Goal: Transaction & Acquisition: Purchase product/service

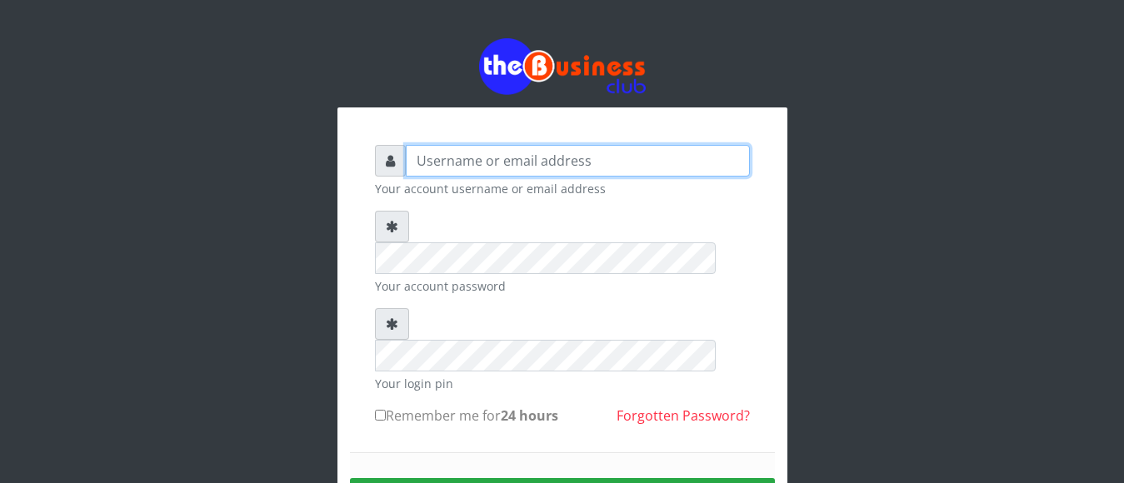
type input "anthony4christy2k@gmail.com"
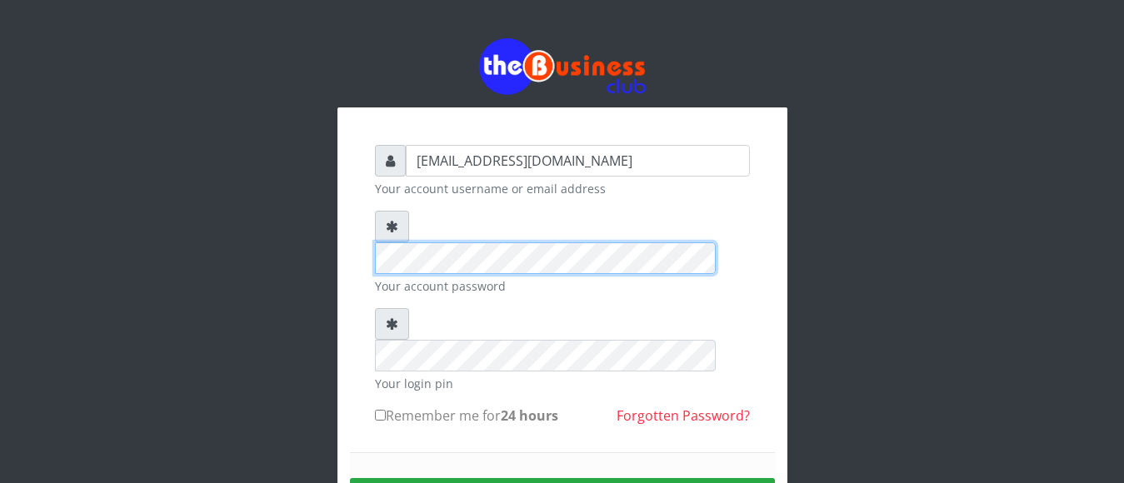
click at [265, 200] on div "anthony4christy2k@gmail.com Your account username or email address Your account…" at bounding box center [561, 327] width 949 height 654
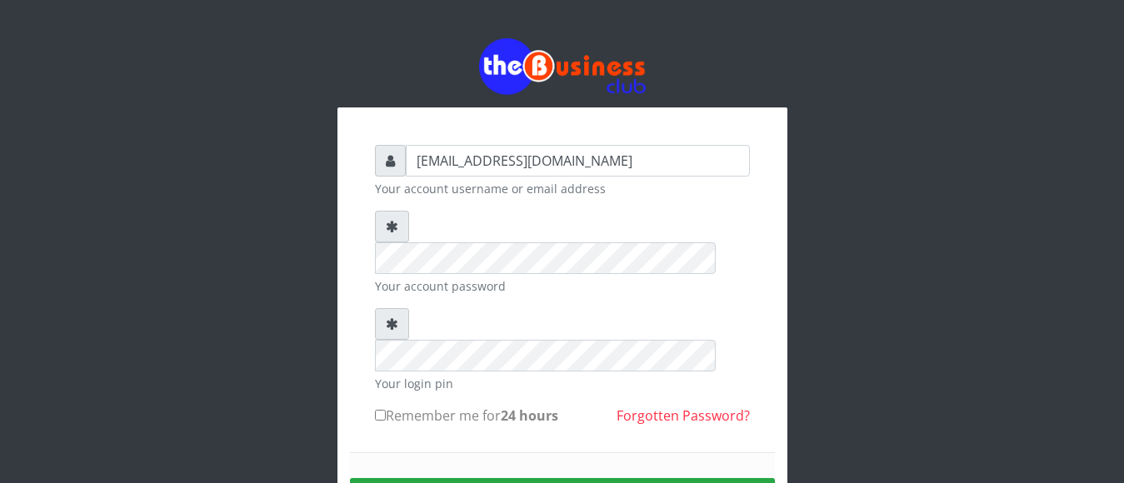
click at [404, 406] on label "Remember me for 24 hours" at bounding box center [466, 416] width 183 height 20
click at [386, 410] on input "Remember me for 24 hours" at bounding box center [380, 415] width 11 height 11
checkbox input "true"
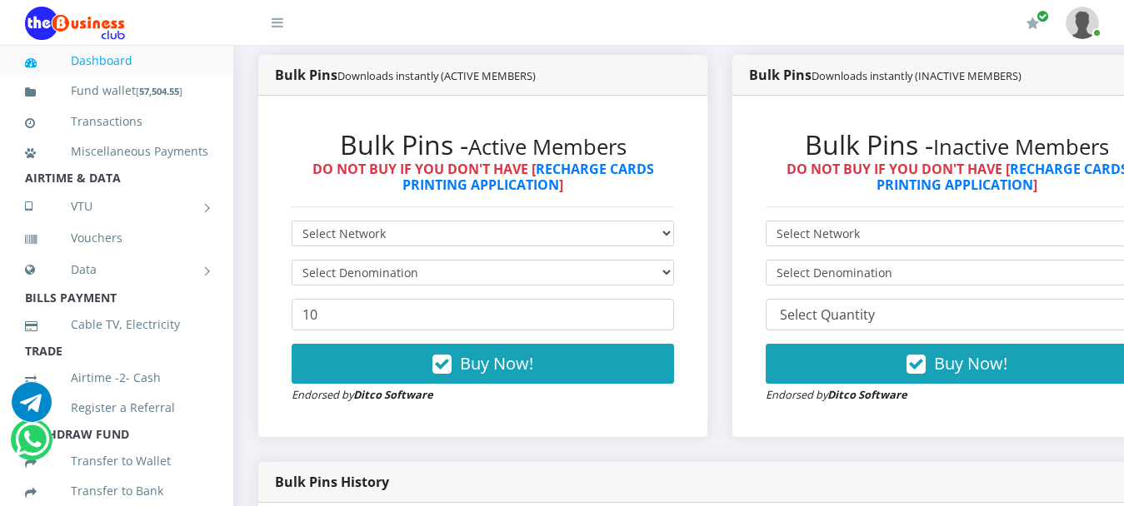
scroll to position [500, 0]
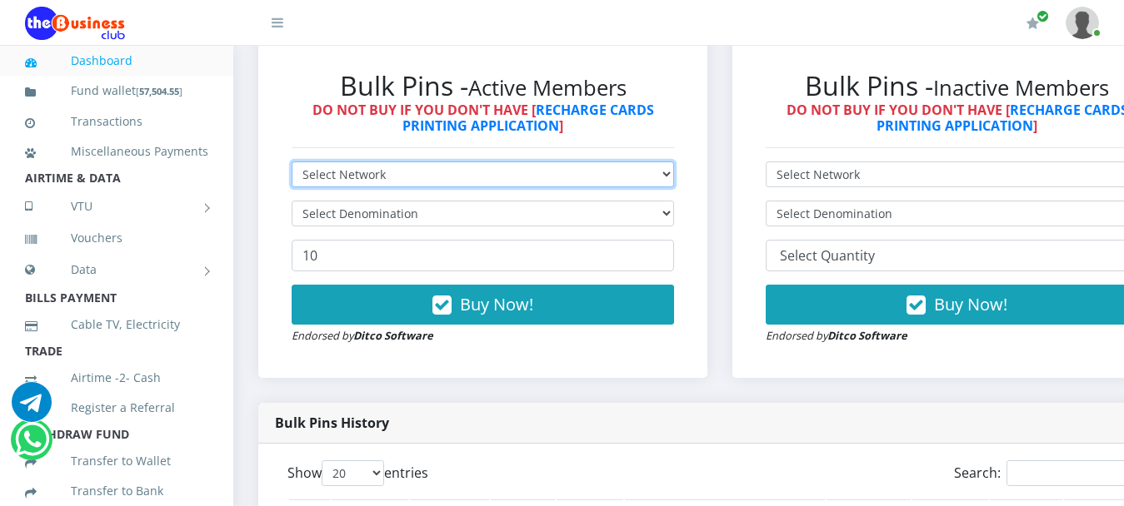
click at [376, 162] on select "Select Network MTN Globacom 9Mobile Airtel" at bounding box center [483, 175] width 382 height 26
select select "MTN"
click at [292, 162] on select "Select Network MTN Globacom 9Mobile Airtel" at bounding box center [483, 175] width 382 height 26
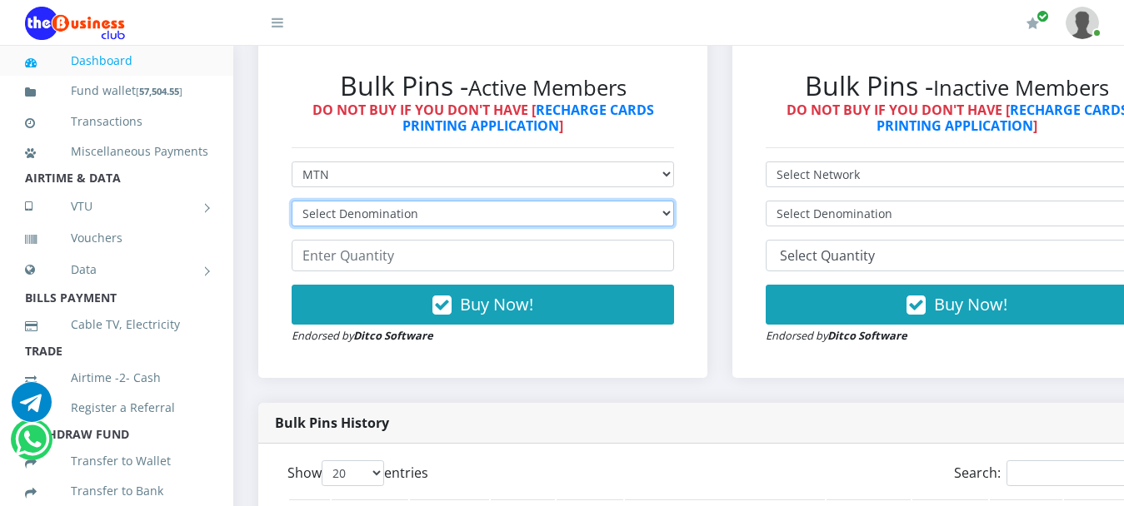
click at [348, 202] on select "Select Denomination MTN NGN100 - ₦96.99 MTN NGN200 - ₦193.98 MTN NGN400 - ₦387.…" at bounding box center [483, 214] width 382 height 26
select select "484.95-500"
click at [292, 201] on select "Select Denomination MTN NGN100 - ₦96.99 MTN NGN200 - ₦193.98 MTN NGN400 - ₦387.…" at bounding box center [483, 214] width 382 height 26
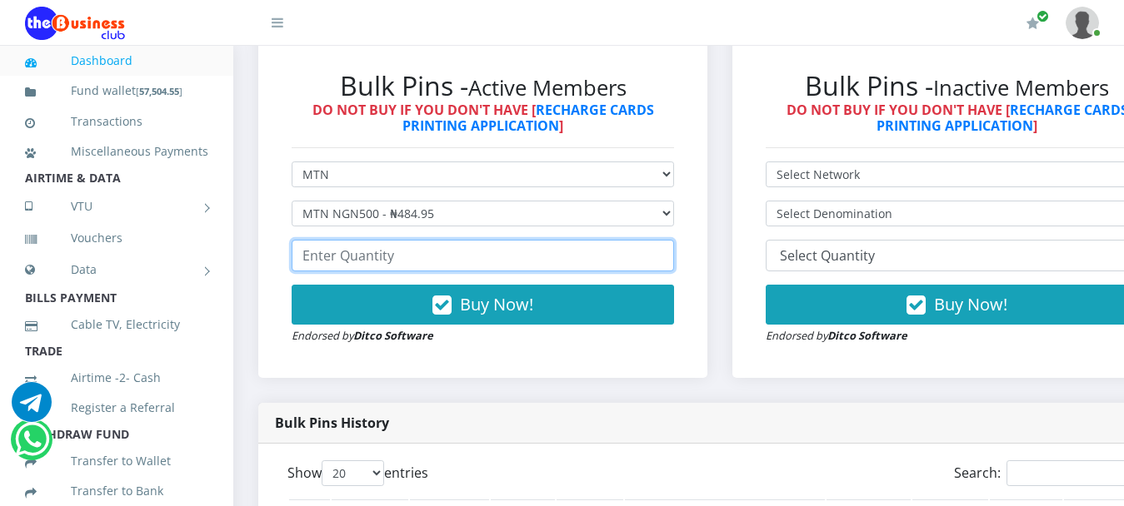
click at [396, 243] on input "number" at bounding box center [483, 256] width 382 height 32
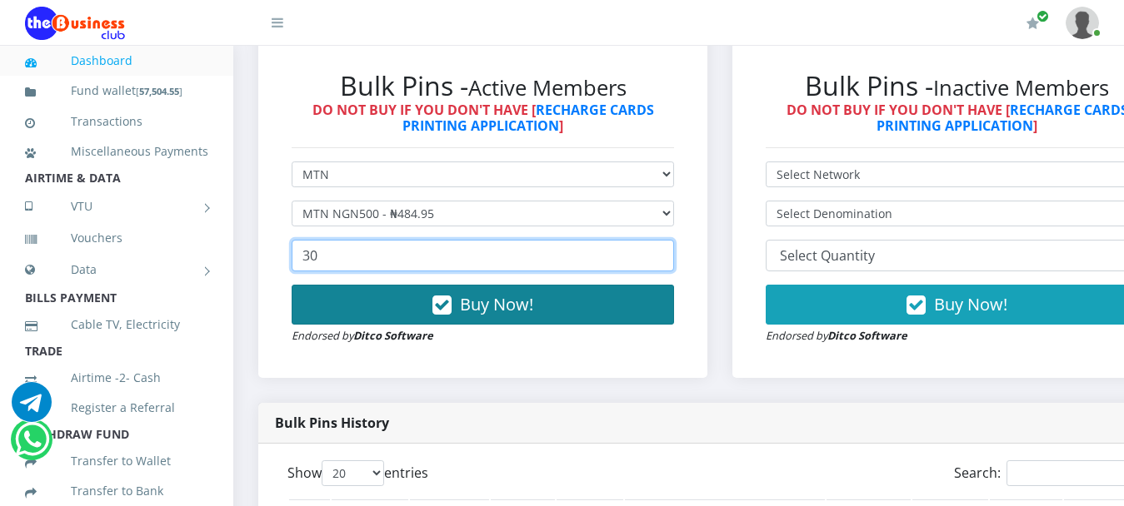
type input "30"
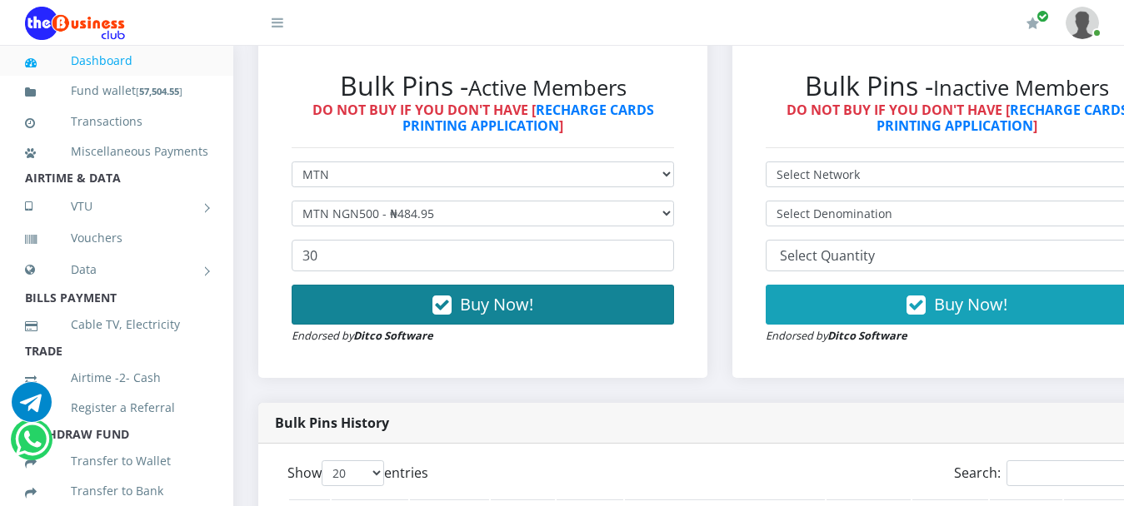
click at [472, 293] on span "Buy Now!" at bounding box center [496, 304] width 73 height 22
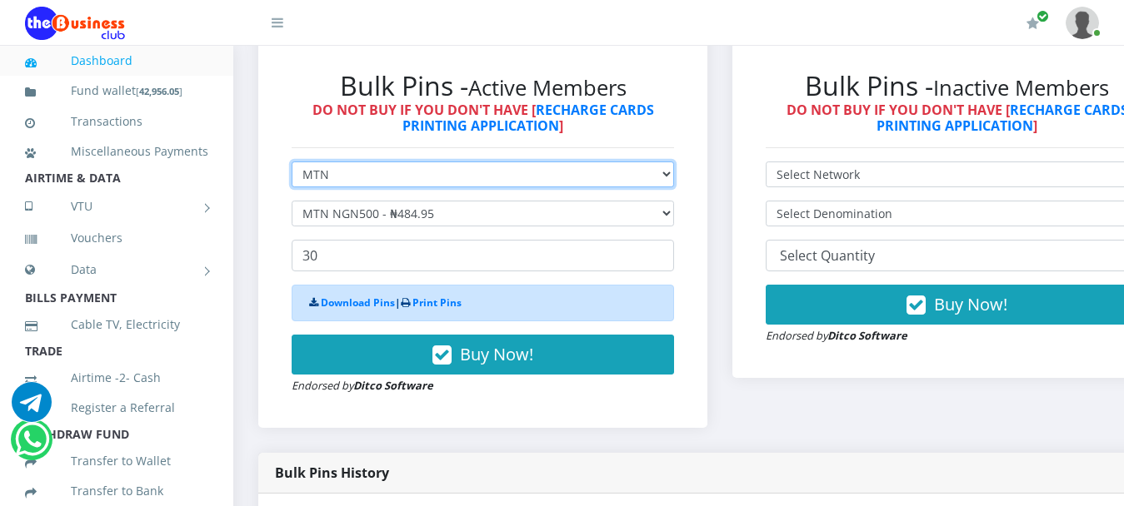
click at [341, 162] on select "Select Network MTN Globacom 9Mobile Airtel" at bounding box center [483, 175] width 382 height 26
select select "Glo"
click at [292, 162] on select "Select Network MTN Globacom 9Mobile Airtel" at bounding box center [483, 175] width 382 height 26
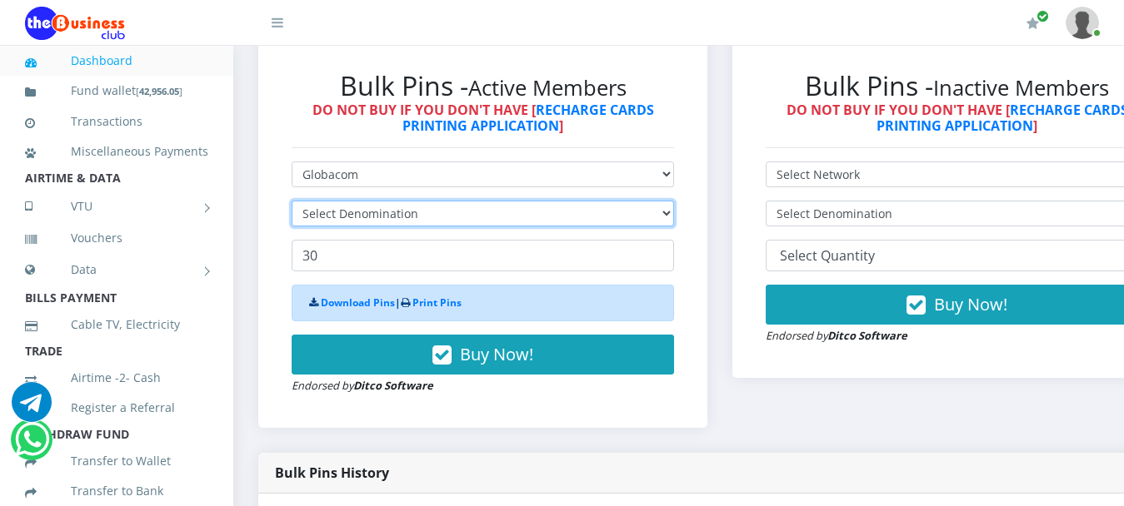
click at [346, 201] on select "Select Denomination" at bounding box center [483, 214] width 382 height 26
select select "96.55-100"
click at [292, 201] on select "Select Denomination Glo NGN100 - ₦96.55 Glo NGN200 - ₦193.10 Glo NGN500 - ₦482.…" at bounding box center [483, 214] width 382 height 26
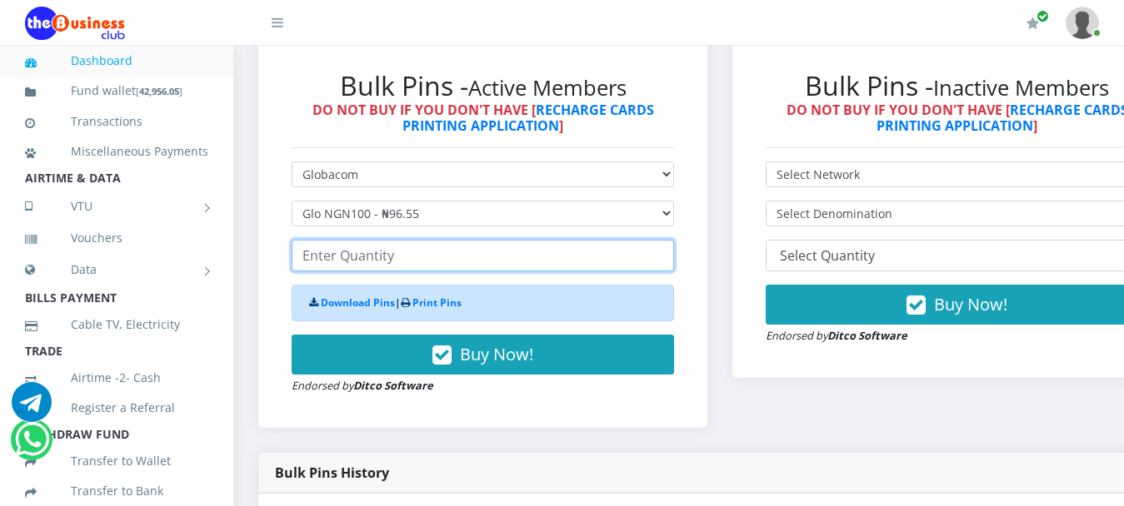
click at [370, 240] on input "number" at bounding box center [483, 256] width 382 height 32
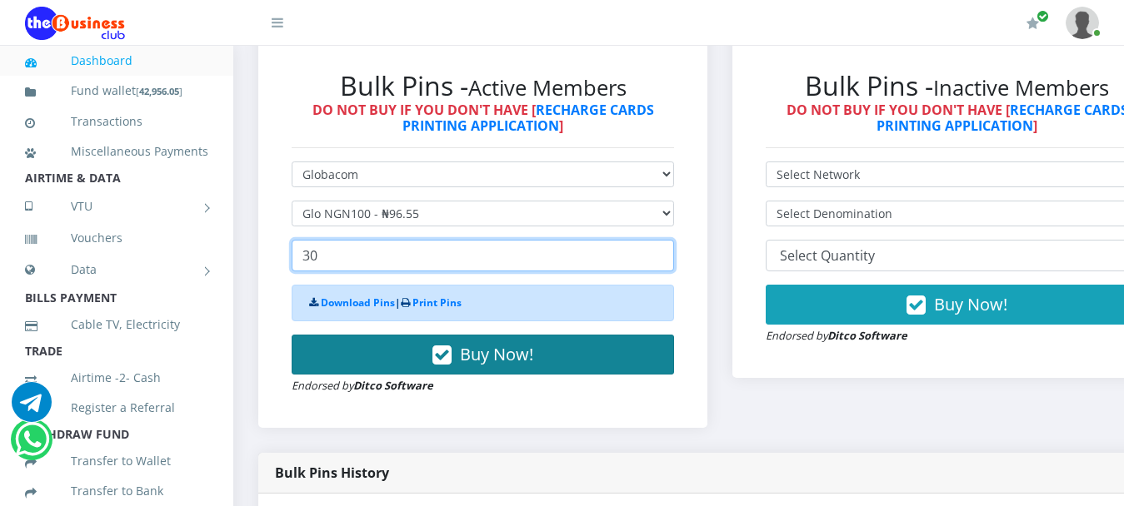
type input "30"
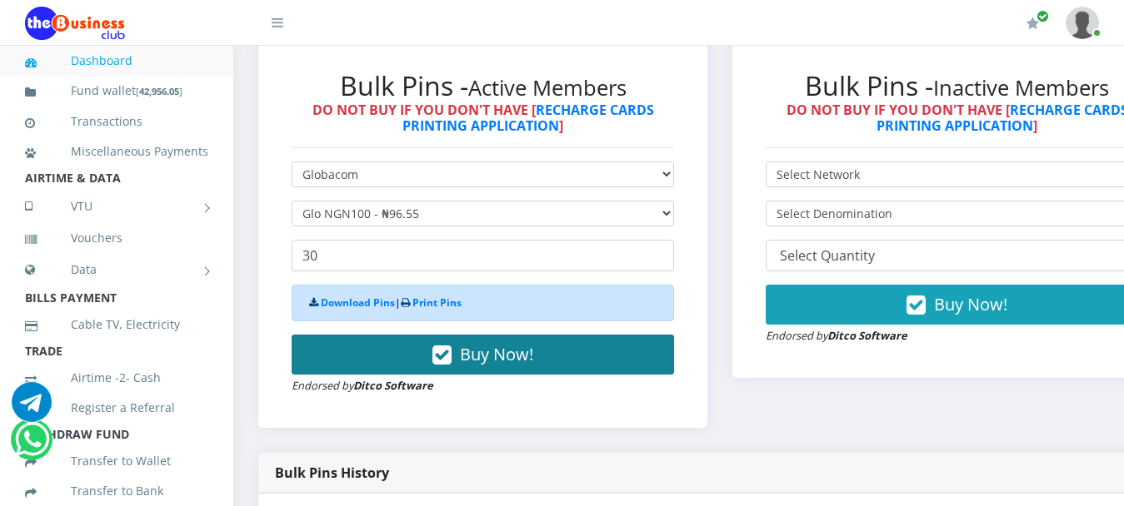
click at [491, 343] on span "Buy Now!" at bounding box center [496, 354] width 73 height 22
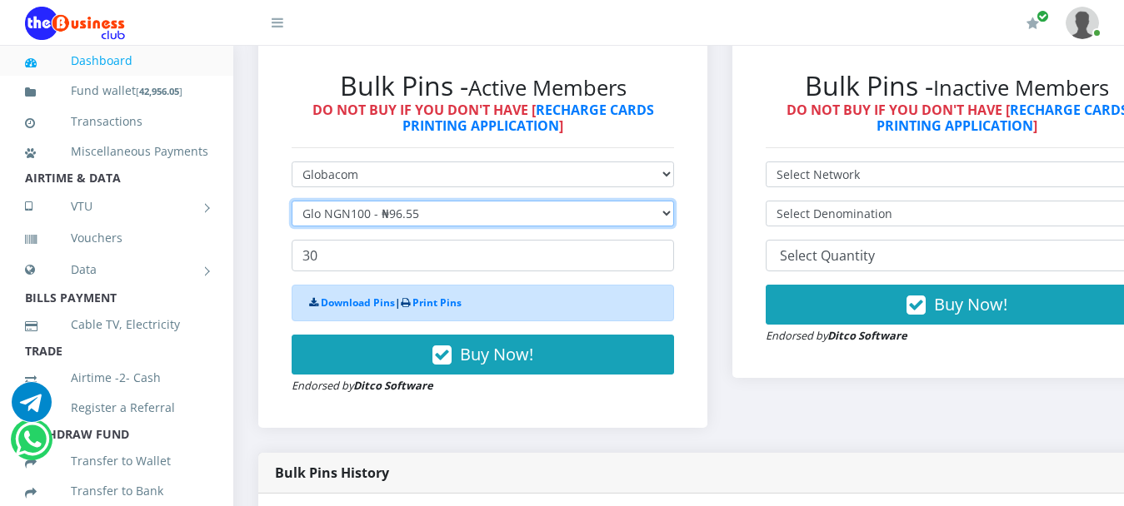
click at [329, 202] on select "Select Denomination Glo NGN100 - ₦96.55 Glo NGN200 - ₦193.10 Glo NGN500 - ₦482.…" at bounding box center [483, 214] width 382 height 26
select select "482.75-500"
click at [292, 201] on select "Select Denomination Glo NGN100 - ₦96.55 Glo NGN200 - ₦193.10 Glo NGN500 - ₦482.…" at bounding box center [483, 214] width 382 height 26
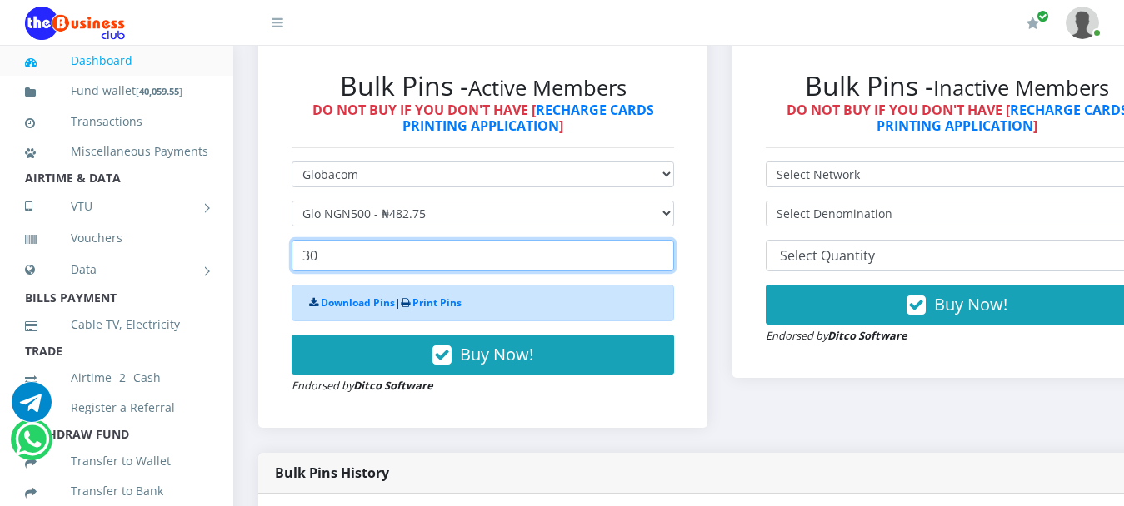
drag, startPoint x: 365, startPoint y: 237, endPoint x: 220, endPoint y: 242, distance: 145.0
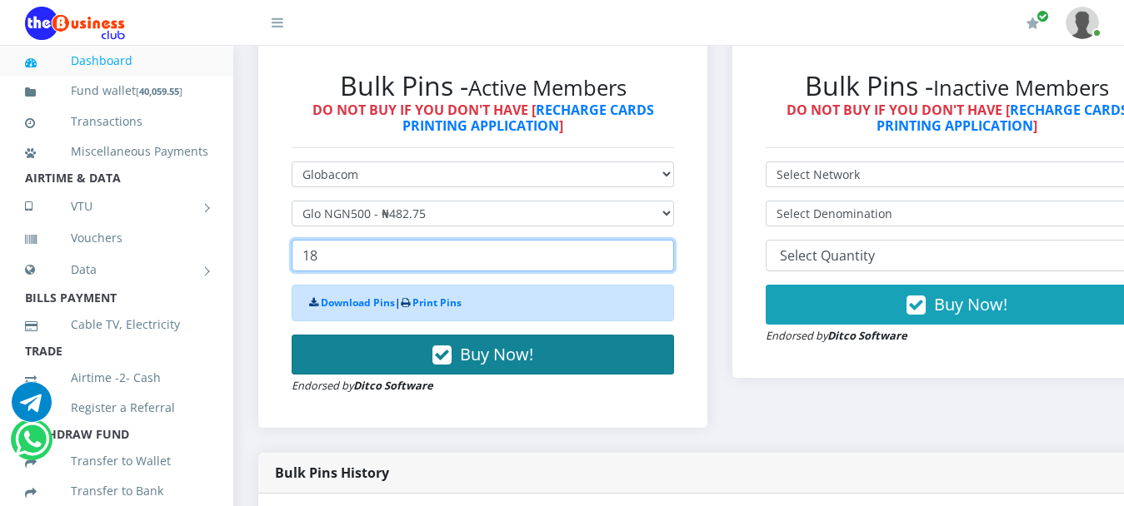
type input "18"
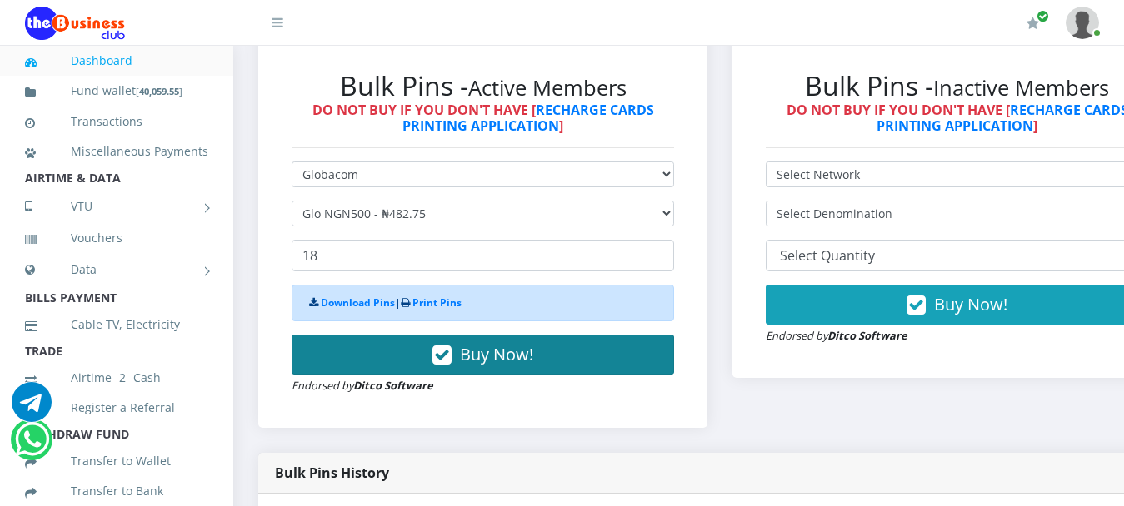
click at [494, 343] on span "Buy Now!" at bounding box center [496, 354] width 73 height 22
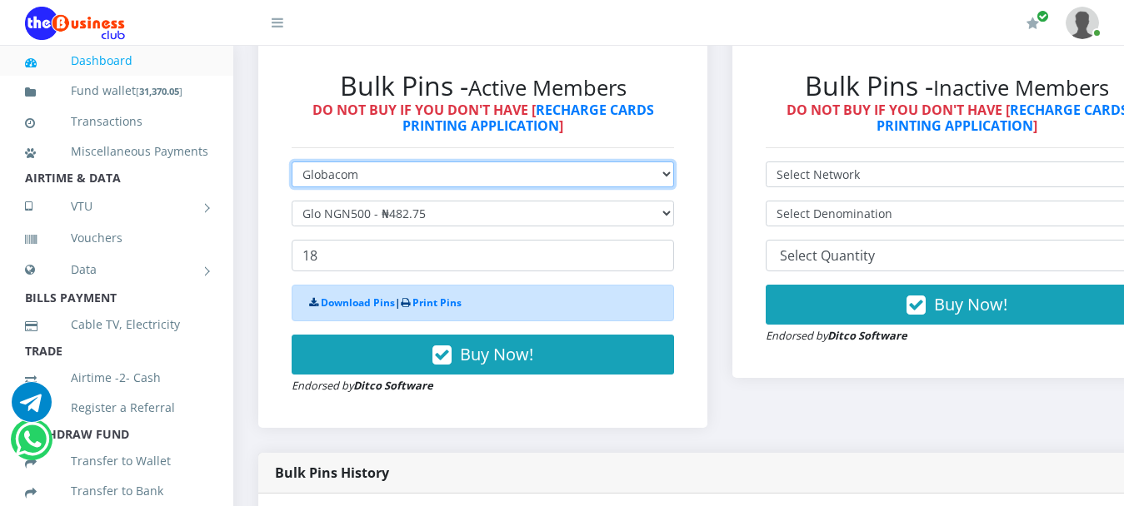
click at [323, 164] on select "Select Network MTN Globacom 9Mobile Airtel" at bounding box center [483, 175] width 382 height 26
select select "Airtel"
click at [292, 162] on select "Select Network MTN Globacom 9Mobile Airtel" at bounding box center [483, 175] width 382 height 26
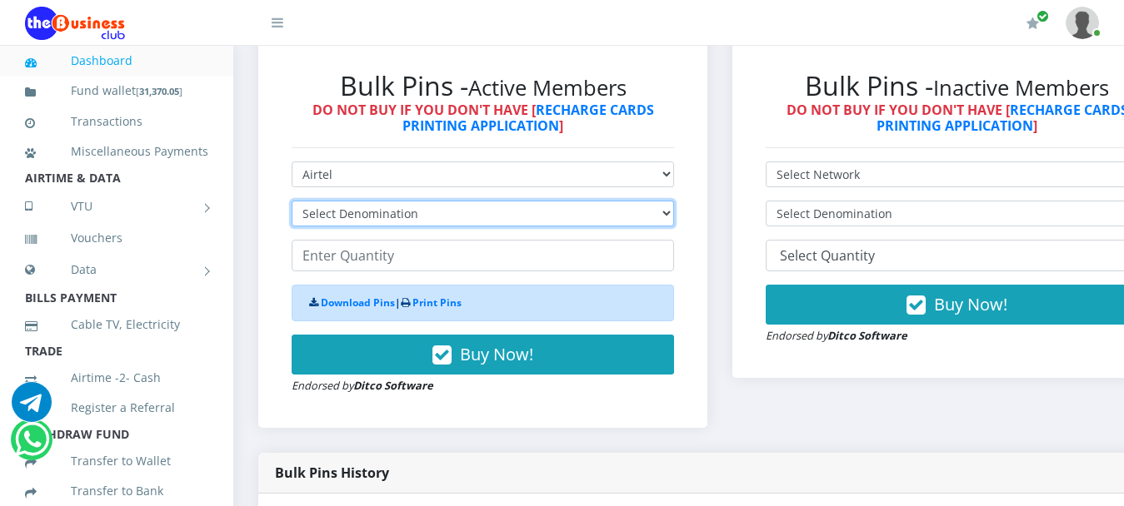
click at [333, 201] on select "Select Denomination Airtel NGN100 - ₦96.38 Airtel NGN200 - ₦192.76 Airtel NGN50…" at bounding box center [483, 214] width 382 height 26
select select "96.38-100"
click at [292, 201] on select "Select Denomination Airtel NGN100 - ₦96.38 Airtel NGN200 - ₦192.76 Airtel NGN50…" at bounding box center [483, 214] width 382 height 26
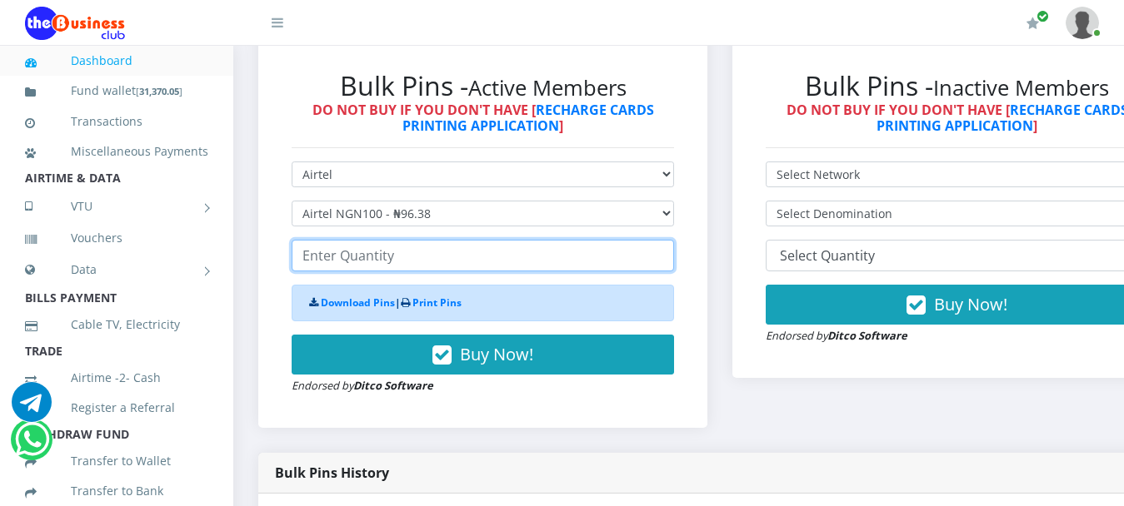
click at [424, 242] on input "number" at bounding box center [483, 256] width 382 height 32
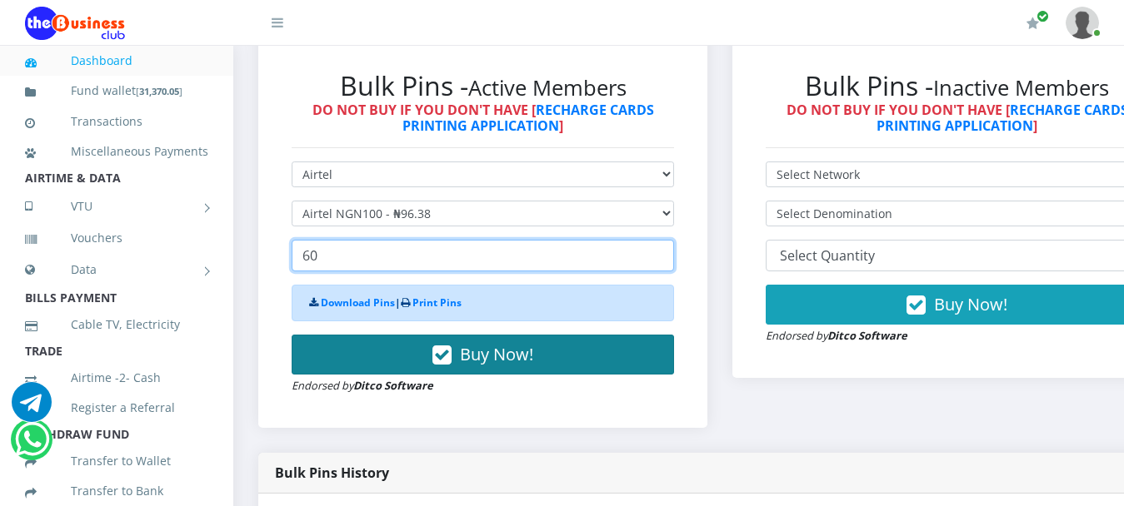
type input "60"
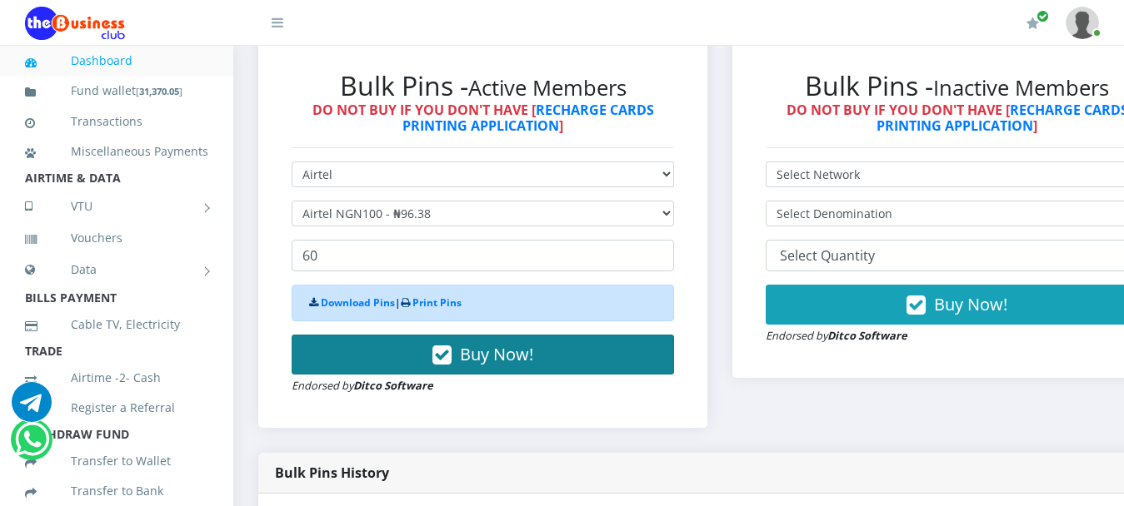
click at [528, 335] on button "Buy Now!" at bounding box center [483, 355] width 382 height 40
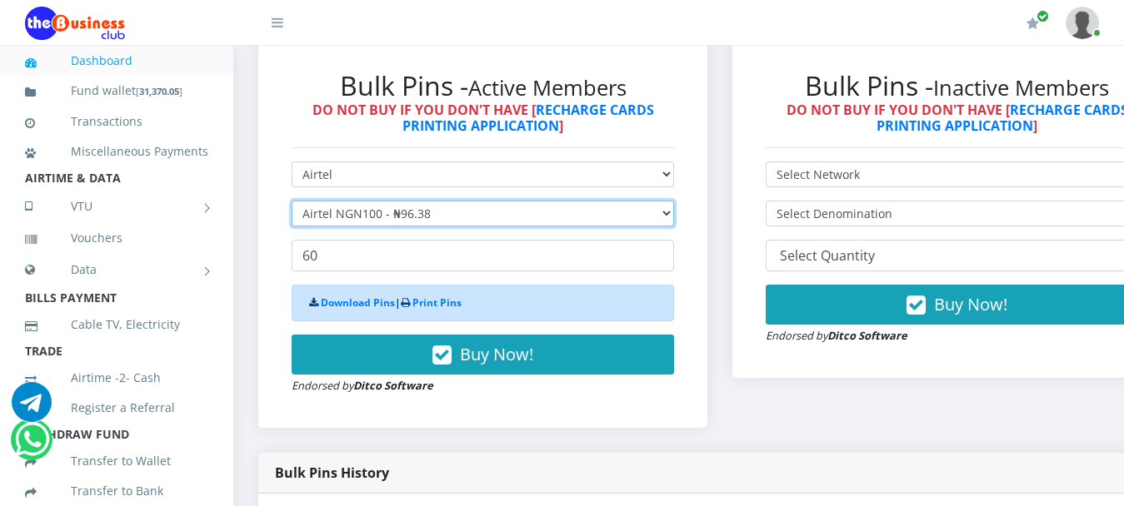
click at [351, 202] on select "Select Denomination Airtel NGN100 - ₦96.38 Airtel NGN200 - ₦192.76 Airtel NGN50…" at bounding box center [483, 214] width 382 height 26
click at [292, 201] on select "Select Denomination Airtel NGN100 - ₦96.38 Airtel NGN200 - ₦192.76 Airtel NGN50…" at bounding box center [483, 214] width 382 height 26
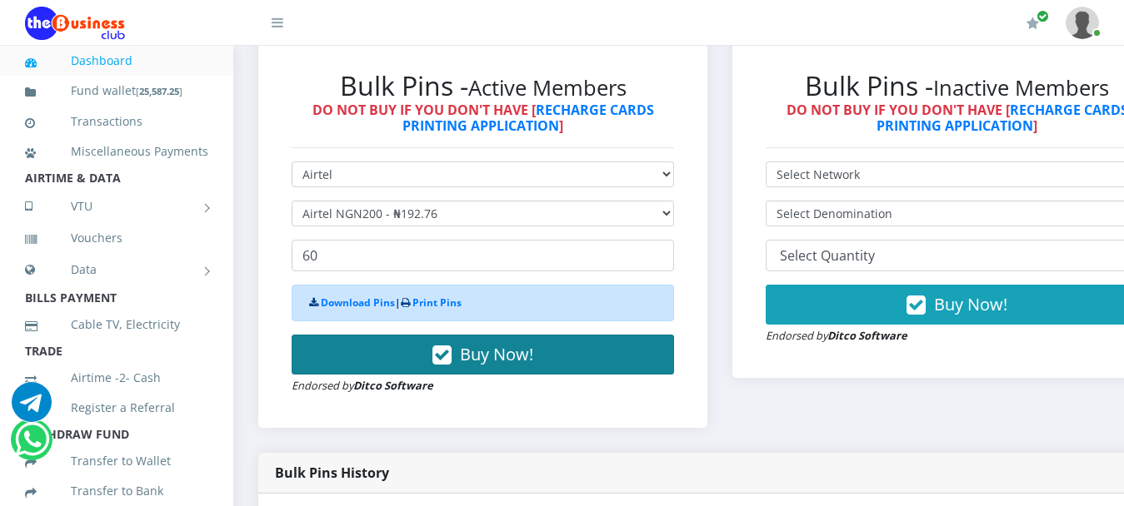
click at [513, 343] on span "Buy Now!" at bounding box center [496, 354] width 73 height 22
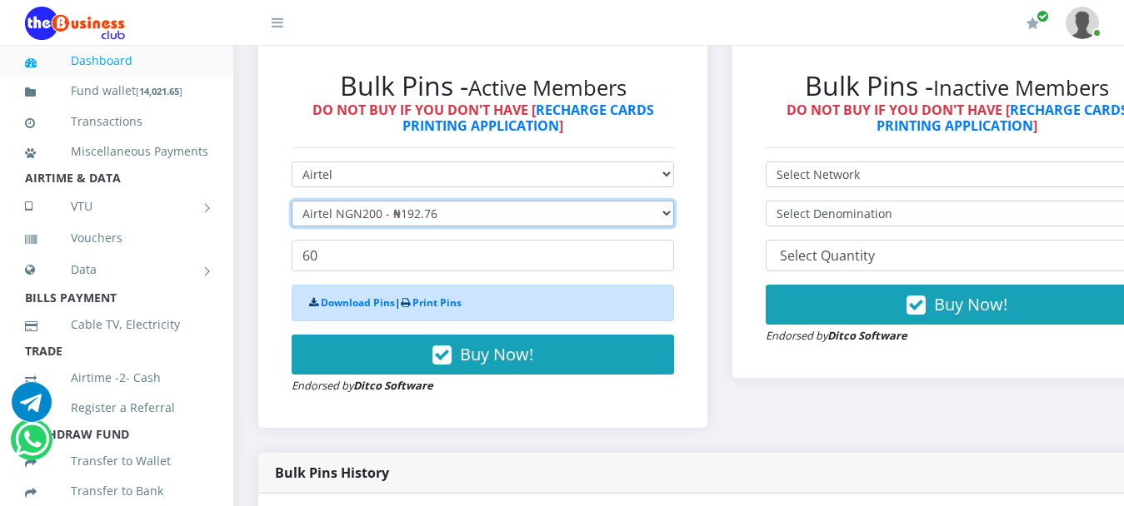
click at [357, 201] on select "Select Denomination Airtel NGN100 - ₦96.38 Airtel NGN200 - ₦192.76 Airtel NGN50…" at bounding box center [483, 214] width 382 height 26
select select "481.9-500"
click at [292, 201] on select "Select Denomination Airtel NGN100 - ₦96.38 Airtel NGN200 - ₦192.76 Airtel NGN50…" at bounding box center [483, 214] width 382 height 26
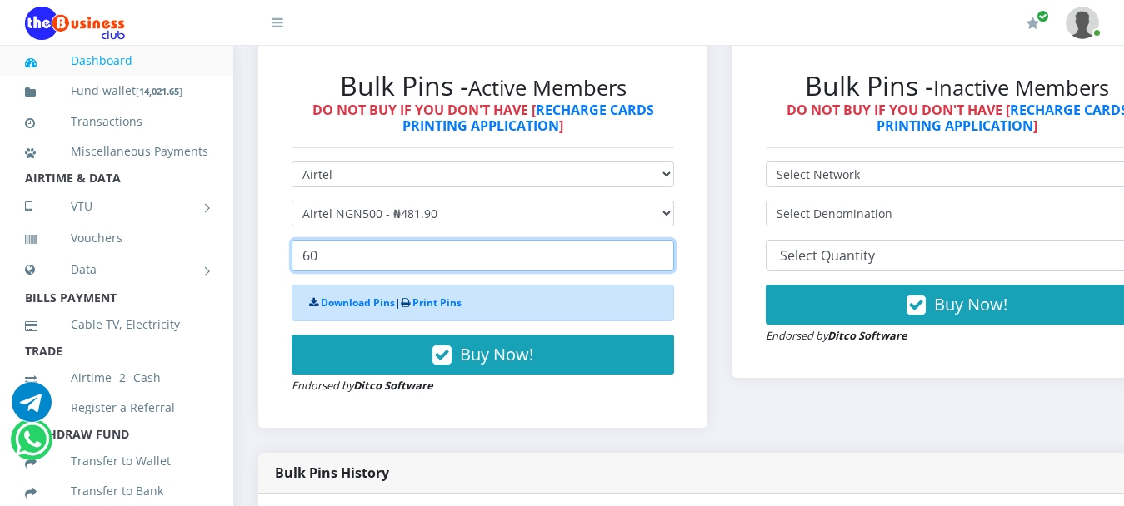
drag, startPoint x: 356, startPoint y: 247, endPoint x: 227, endPoint y: 251, distance: 128.3
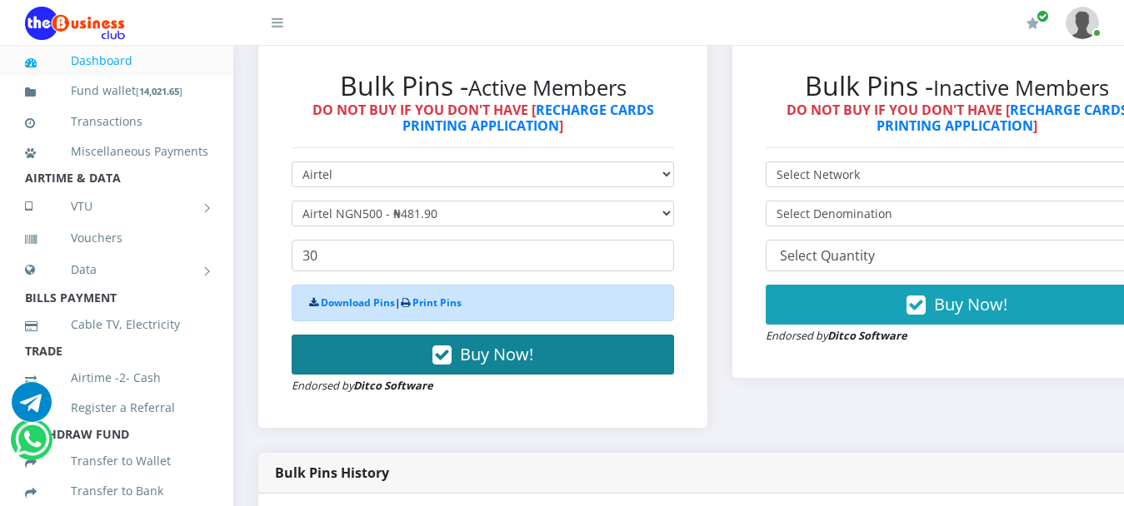
click at [533, 346] on span "Buy Now!" at bounding box center [496, 354] width 73 height 22
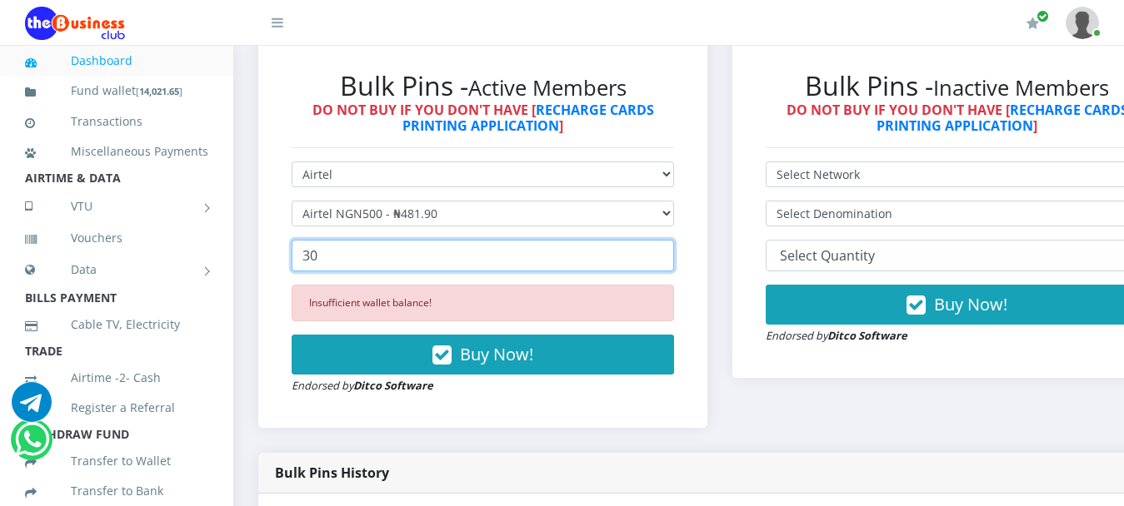
drag, startPoint x: 339, startPoint y: 244, endPoint x: 254, endPoint y: 232, distance: 85.7
click at [254, 232] on div "Bulk Pins Downloads instantly (ACTIVE MEMBERS) Bulk Pins - Active Members DO NO…" at bounding box center [483, 224] width 474 height 457
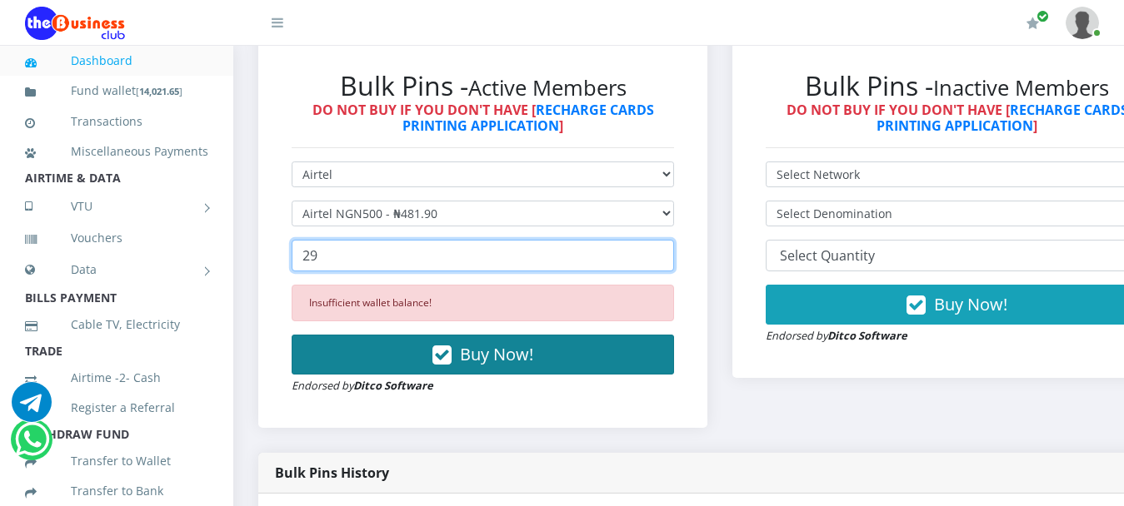
type input "29"
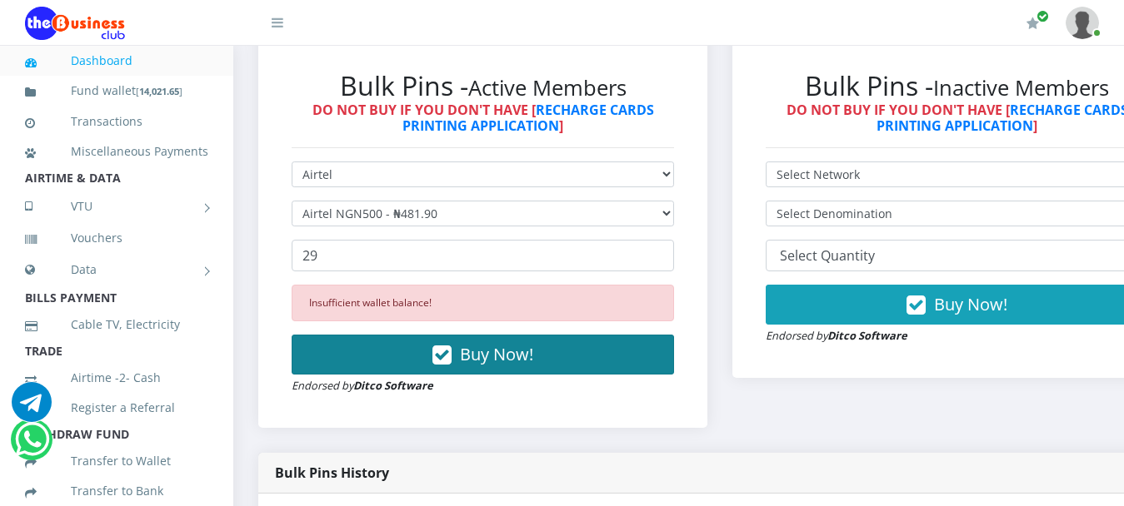
click at [550, 343] on button "Buy Now!" at bounding box center [483, 355] width 382 height 40
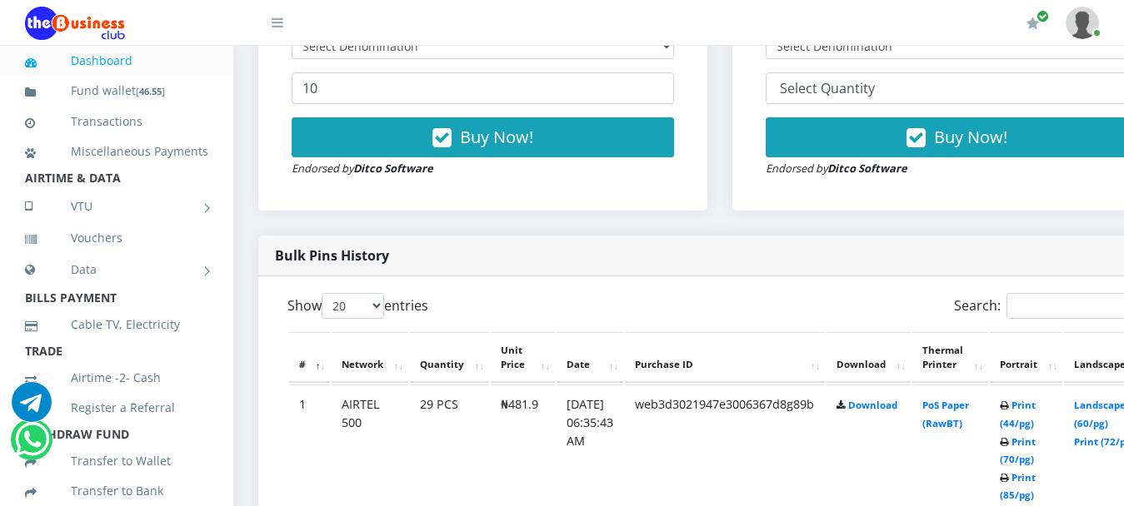
scroll to position [750, 0]
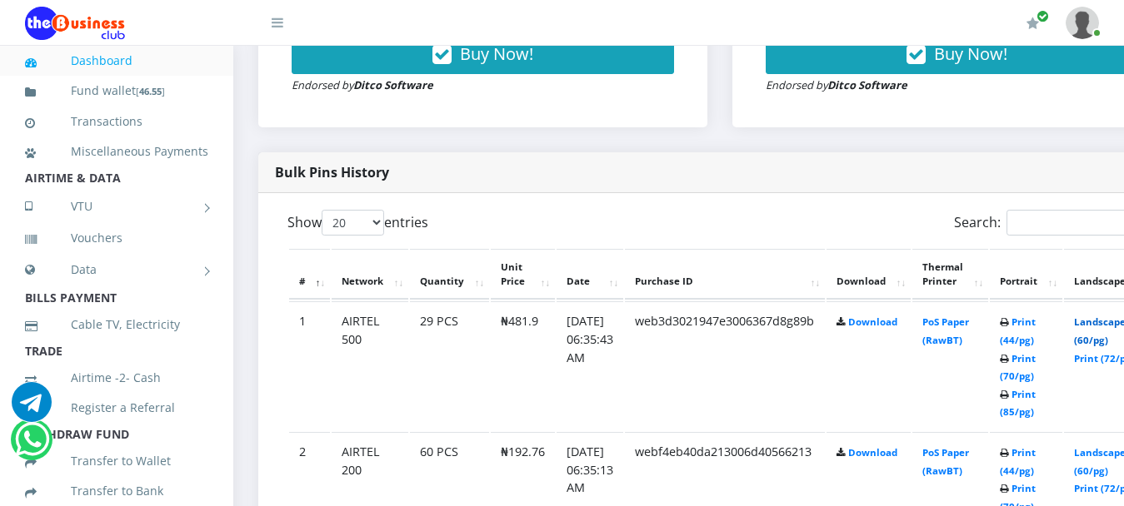
click at [1115, 316] on link "Landscape (60/pg)" at bounding box center [1100, 331] width 52 height 31
click at [1108, 446] on link "Landscape (60/pg)" at bounding box center [1100, 461] width 52 height 31
click at [1113, 446] on link "Landscape (60/pg)" at bounding box center [1100, 461] width 52 height 31
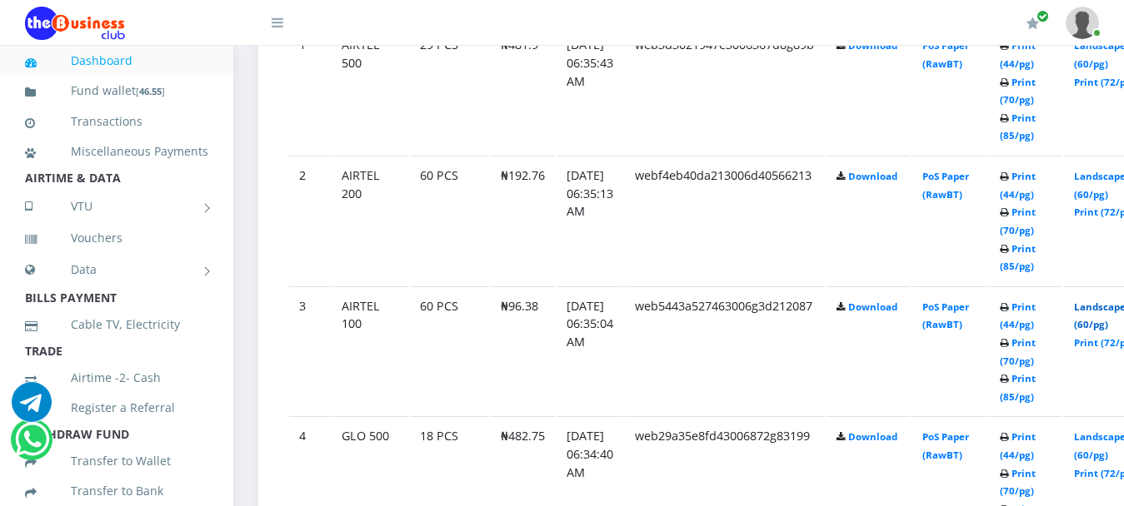
click at [1119, 301] on link "Landscape (60/pg)" at bounding box center [1100, 316] width 52 height 31
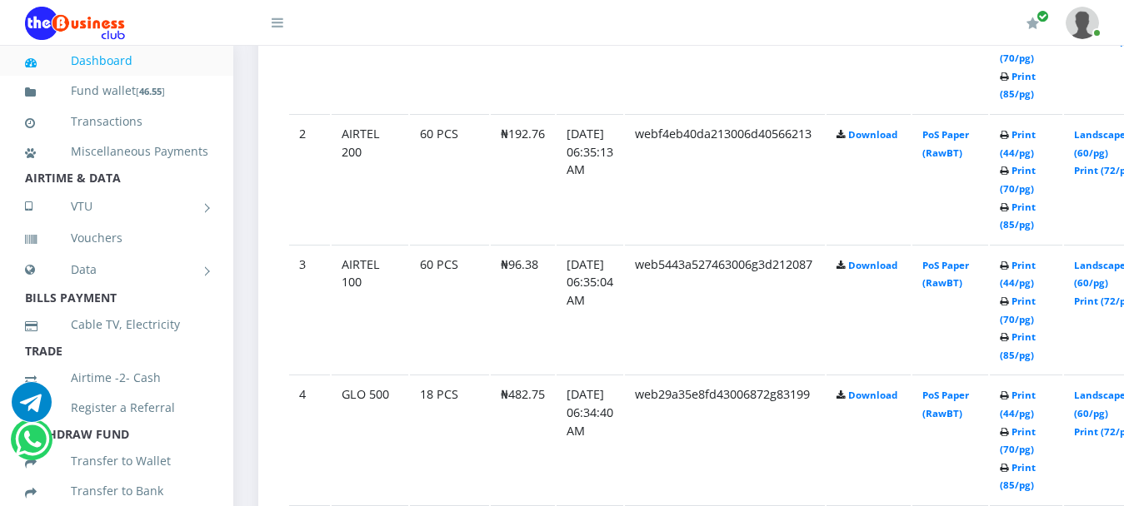
scroll to position [1027, 0]
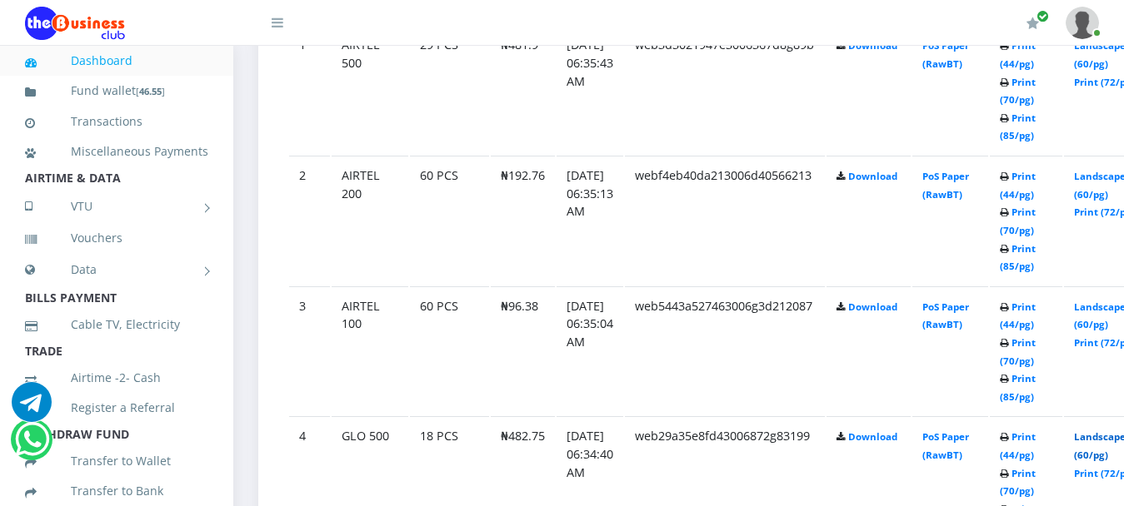
click at [1119, 431] on link "Landscape (60/pg)" at bounding box center [1100, 446] width 52 height 31
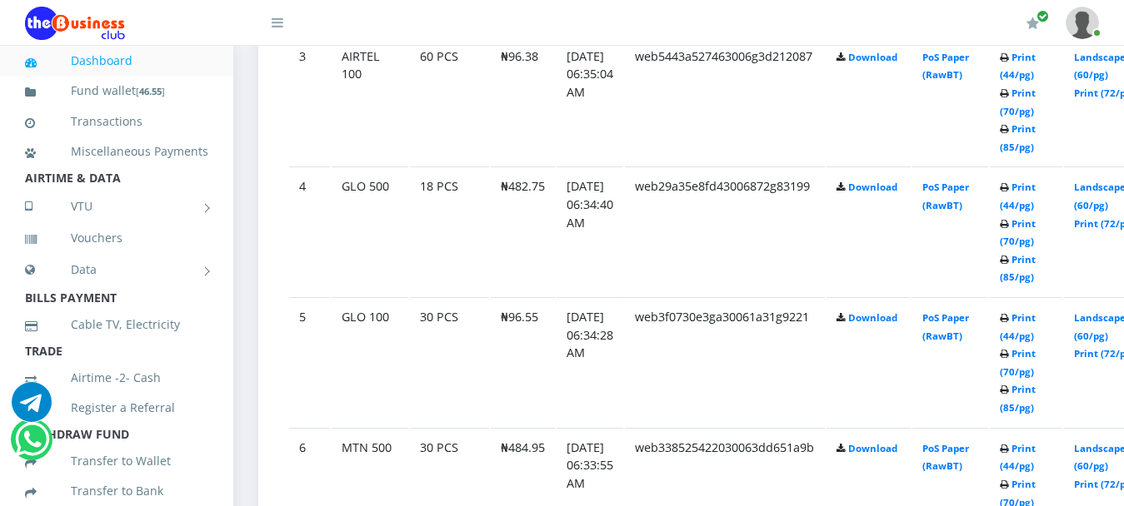
scroll to position [1360, 0]
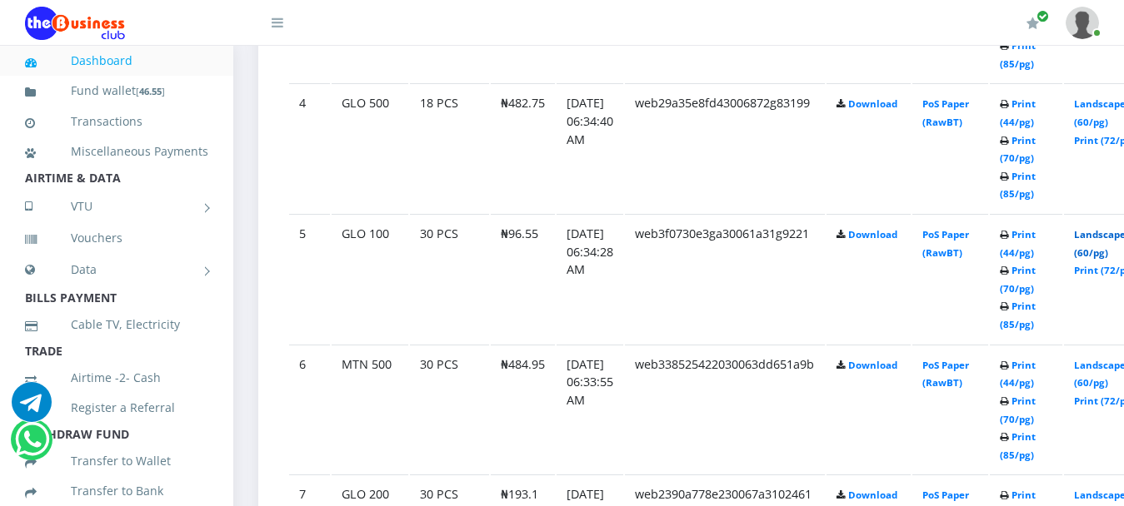
click at [1102, 228] on link "Landscape (60/pg)" at bounding box center [1100, 243] width 52 height 31
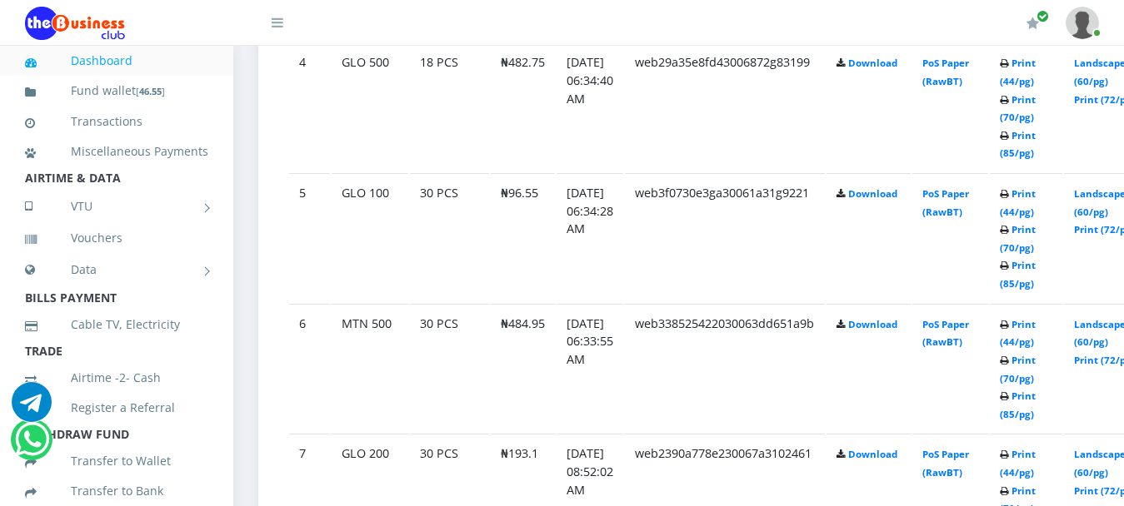
scroll to position [1360, 0]
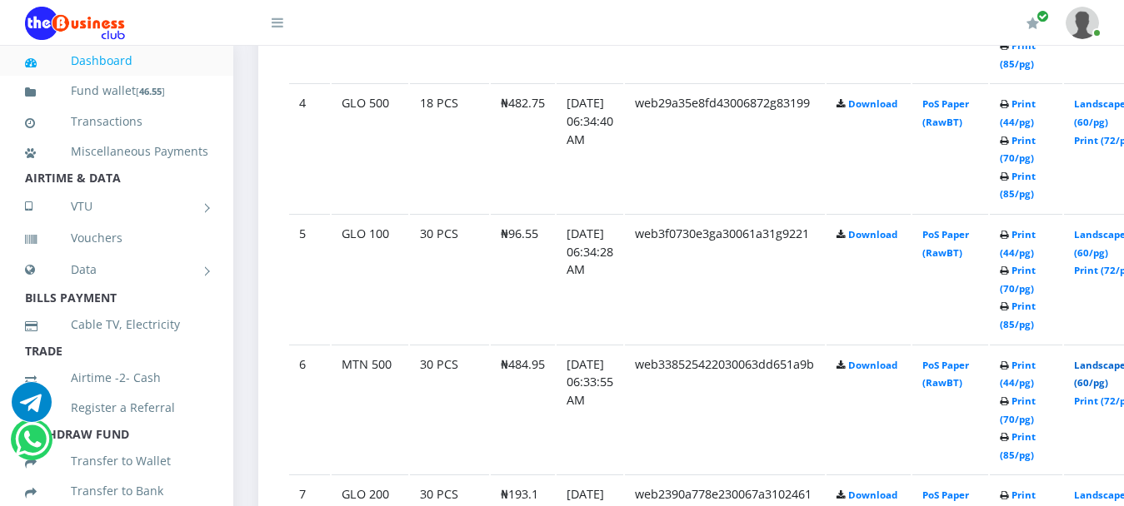
click at [1109, 359] on link "Landscape (60/pg)" at bounding box center [1100, 374] width 52 height 31
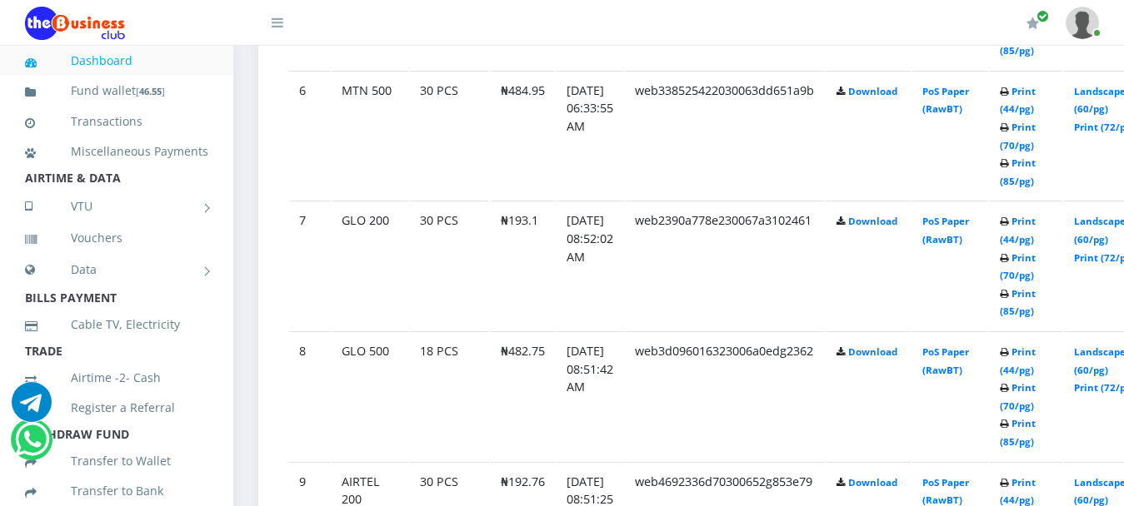
scroll to position [1610, 0]
